Goal: Obtain resource: Download file/media

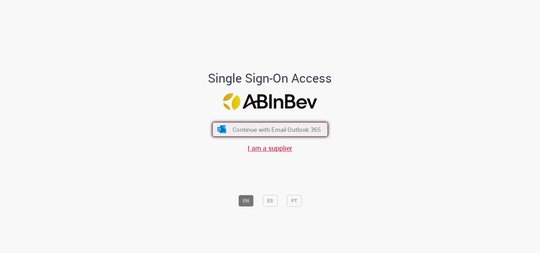
click at [245, 128] on span "Continue with Email Outlook 365" at bounding box center [277, 129] width 88 height 8
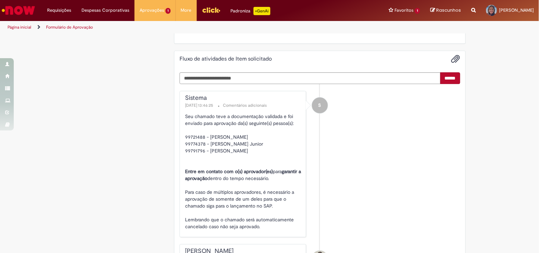
scroll to position [1008, 0]
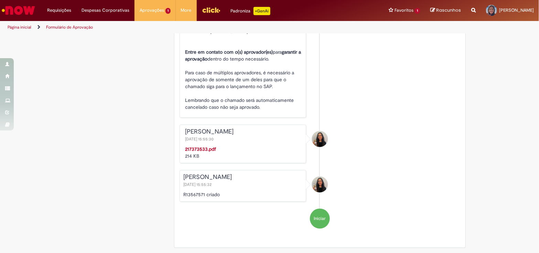
click at [201, 147] on strong "217373533.pdf" at bounding box center [200, 149] width 31 height 6
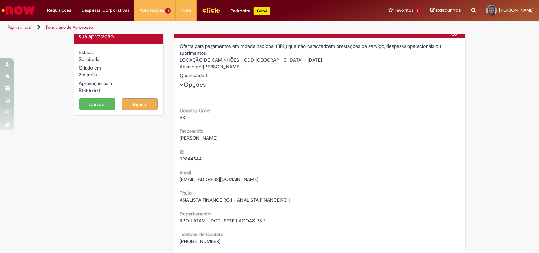
scroll to position [0, 0]
